Goal: Information Seeking & Learning: Learn about a topic

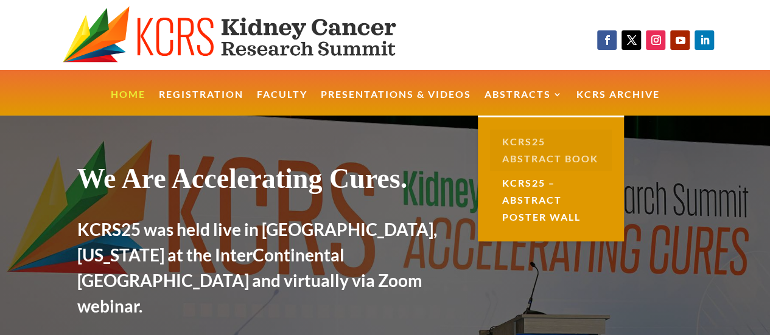
click at [535, 145] on link "KCRS25 Abstract Book" at bounding box center [551, 150] width 122 height 41
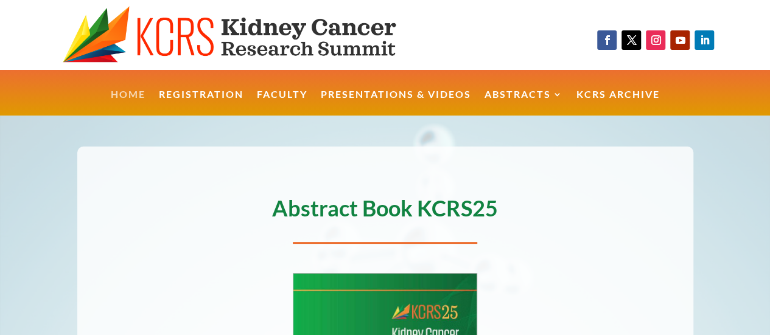
click at [133, 95] on link "Home" at bounding box center [128, 103] width 35 height 26
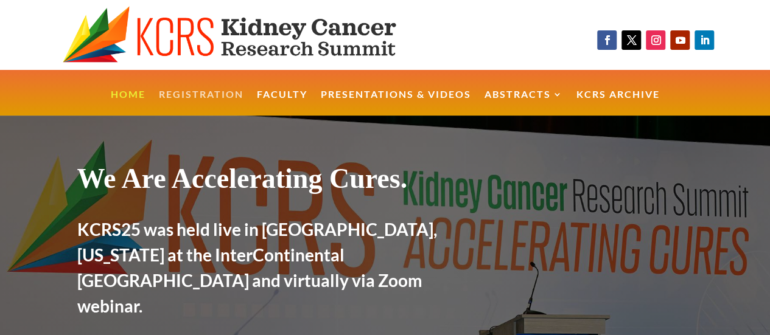
click at [217, 93] on link "Registration" at bounding box center [201, 103] width 85 height 26
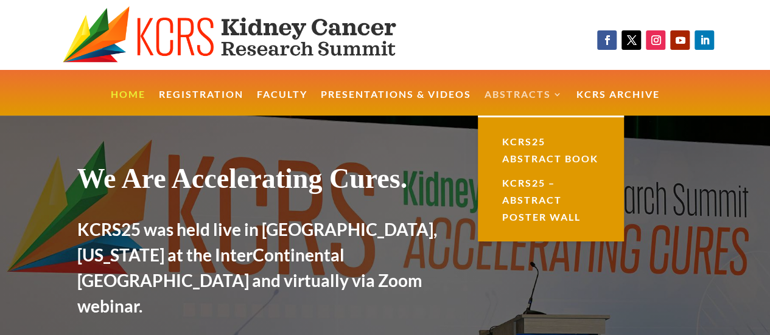
click at [500, 91] on link "Abstracts" at bounding box center [523, 103] width 78 height 26
click at [534, 145] on link "KCRS25 Abstract Book" at bounding box center [551, 150] width 122 height 41
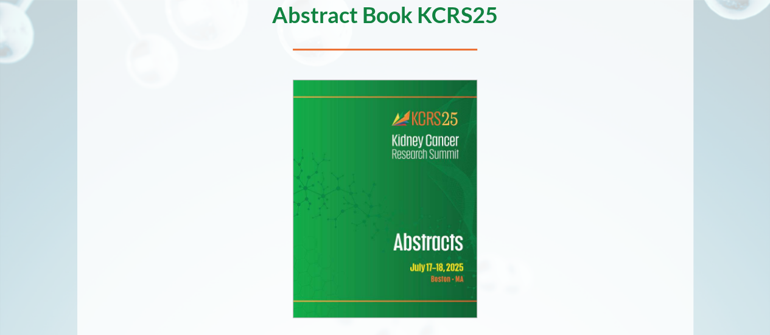
scroll to position [197, 0]
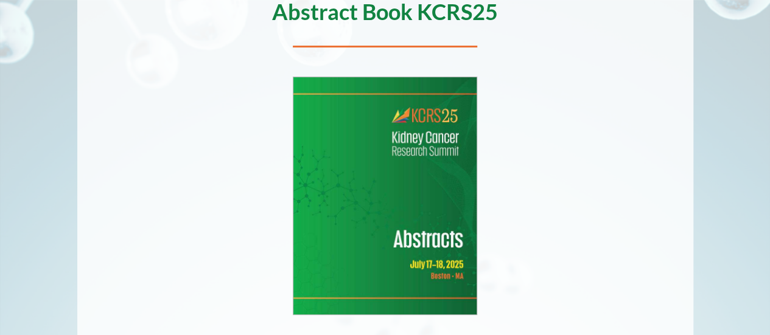
click at [402, 226] on img at bounding box center [385, 195] width 184 height 237
